Goal: Information Seeking & Learning: Learn about a topic

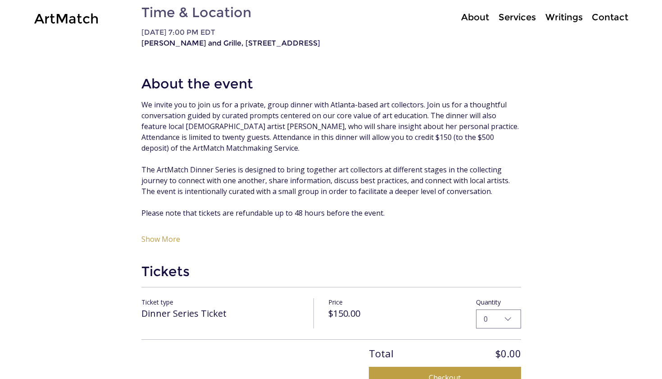
scroll to position [487, 0]
click at [586, 111] on div "ArtMatch Dinner Series: Atlanta" at bounding box center [331, 101] width 662 height 1098
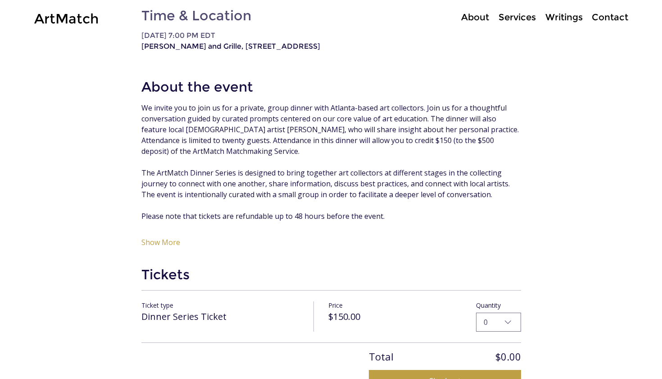
scroll to position [483, 0]
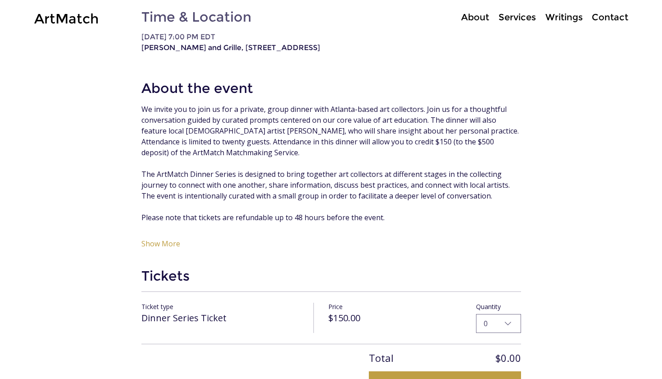
click at [383, 195] on span "The ArtMatch Dinner Series is designed to bring together art collectors at diff…" at bounding box center [326, 185] width 370 height 32
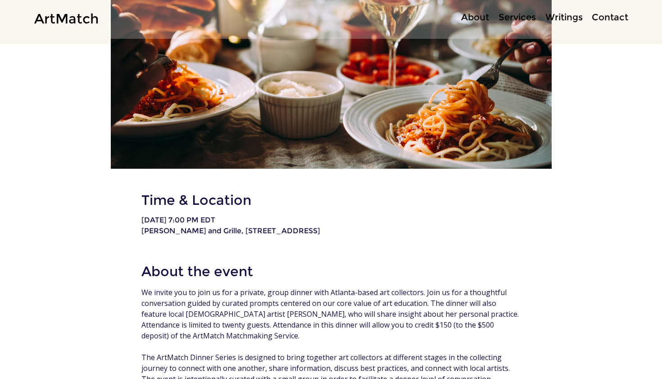
scroll to position [383, 0]
